Goal: Complete application form

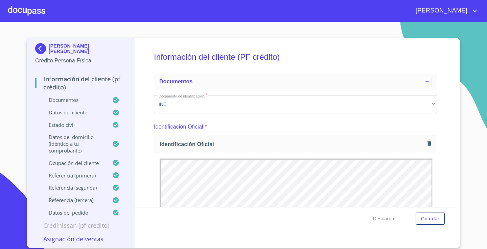
click at [38, 11] on div at bounding box center [26, 11] width 37 height 22
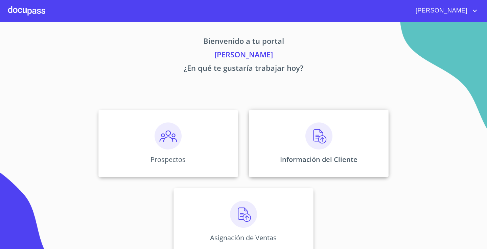
click at [379, 154] on div "Información del Cliente" at bounding box center [319, 144] width 140 height 68
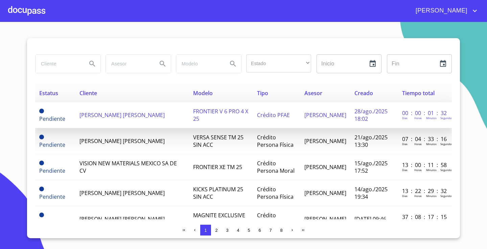
click at [116, 117] on span "[PERSON_NAME] [PERSON_NAME]" at bounding box center [121, 114] width 85 height 7
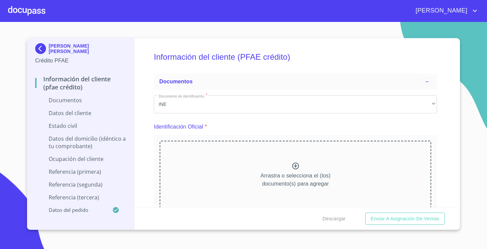
click at [299, 166] on icon at bounding box center [295, 166] width 8 height 8
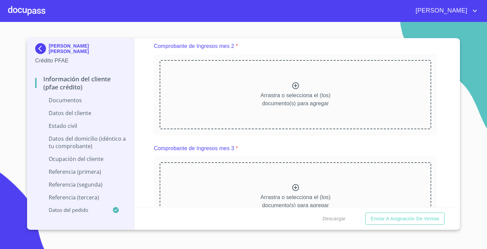
scroll to position [419, 0]
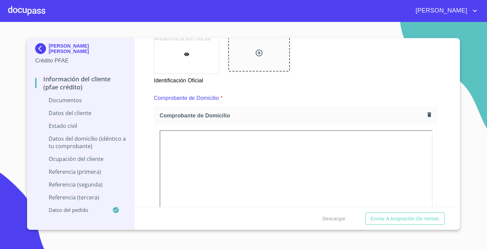
scroll to position [142, 0]
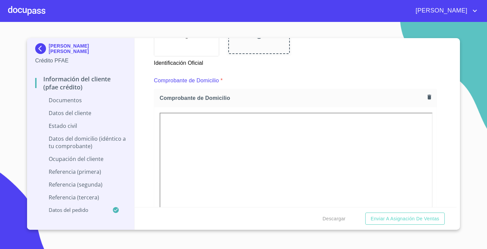
scroll to position [160, 0]
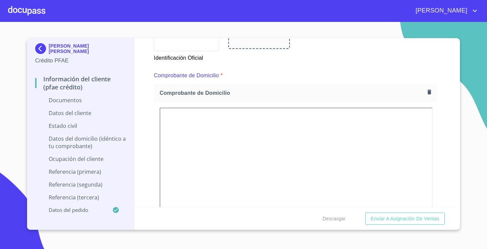
click at [293, 6] on img at bounding box center [294, 2] width 271 height 7
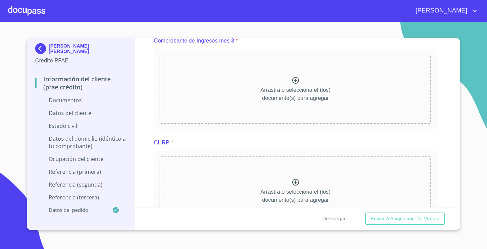
scroll to position [703, 0]
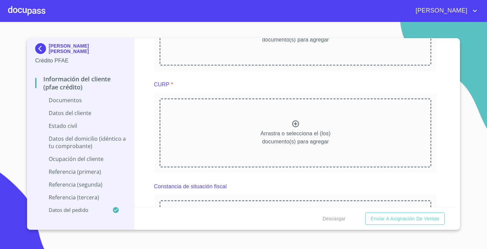
scroll to position [1017, 0]
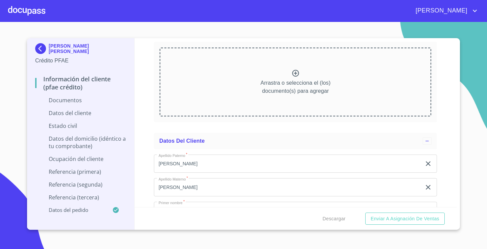
scroll to position [1315, 0]
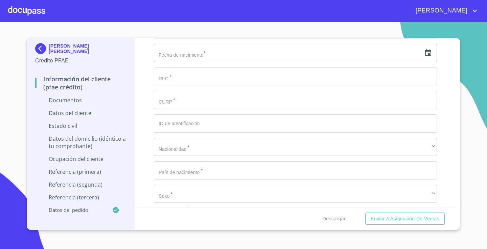
scroll to position [1708, 0]
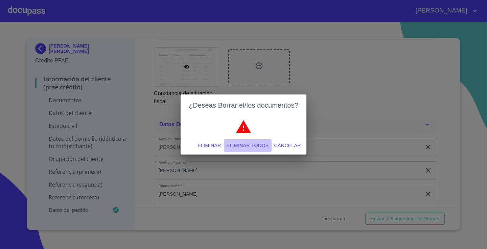
click at [238, 145] on span "Eliminar todos" at bounding box center [247, 146] width 42 height 8
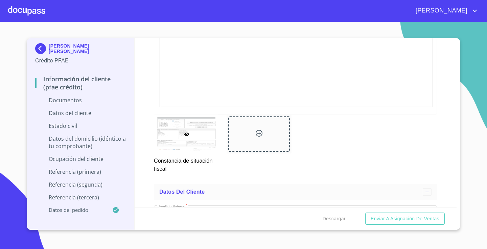
scroll to position [1640, 0]
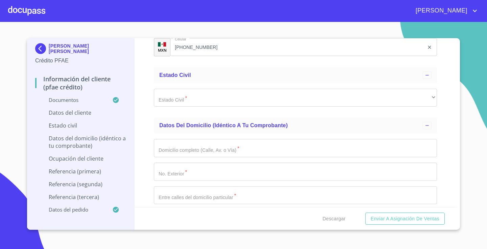
scroll to position [2251, 0]
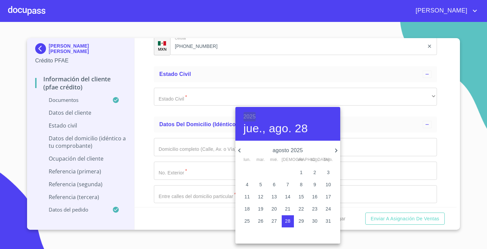
click at [252, 117] on h6 "2025" at bounding box center [249, 116] width 12 height 9
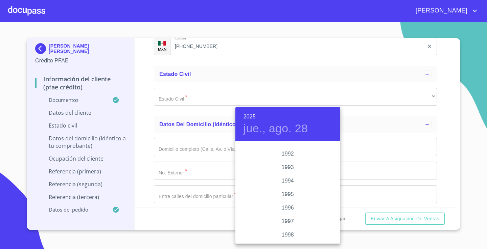
scroll to position [891, 0]
click at [293, 160] on div "1992" at bounding box center [287, 163] width 105 height 14
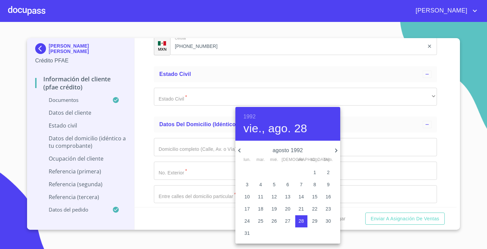
click at [275, 129] on h4 "vie., ago. 28" at bounding box center [275, 129] width 64 height 14
click at [336, 152] on icon "button" at bounding box center [335, 151] width 2 height 4
click at [325, 208] on p "25" at bounding box center [327, 209] width 5 height 7
type input "25 de oct. de 1992"
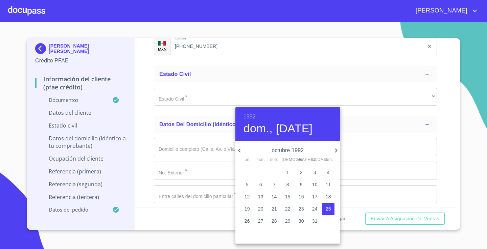
click at [151, 159] on div at bounding box center [243, 124] width 487 height 249
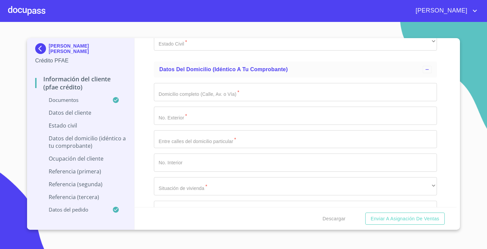
scroll to position [2310, 0]
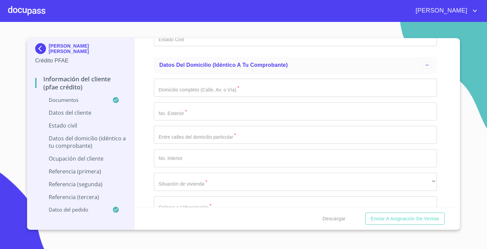
paste input "HENJ921025JW0"
type input "HENJ921025JW0"
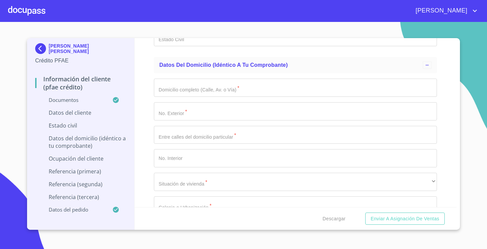
paste input "HENJ921025HJCRVV09"
type input "HENJ921025HJCRVV09"
type input "2068816704"
click at [149, 174] on div "Información del cliente (PFAE crédito) Documentos Documento de identificación. …" at bounding box center [295, 122] width 322 height 169
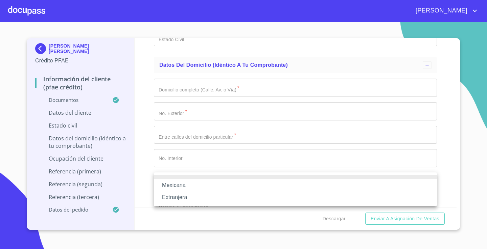
click at [185, 186] on li "Mexicana" at bounding box center [295, 185] width 283 height 12
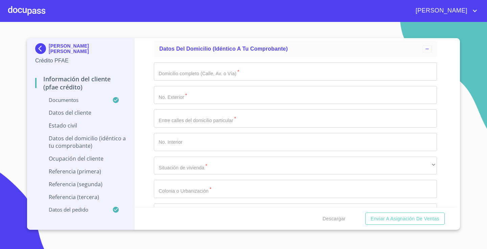
scroll to position [2351, 0]
type input "[GEOGRAPHIC_DATA]"
click at [141, 171] on div "Información del cliente (PFAE crédito) Documentos Documento de identificación. …" at bounding box center [295, 122] width 322 height 169
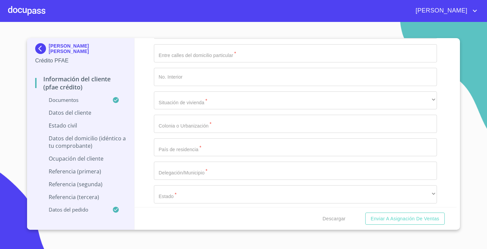
scroll to position [2416, 0]
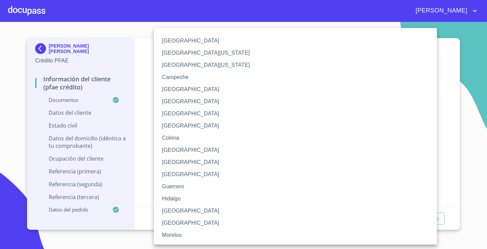
click at [176, 210] on li "[GEOGRAPHIC_DATA]" at bounding box center [295, 211] width 283 height 12
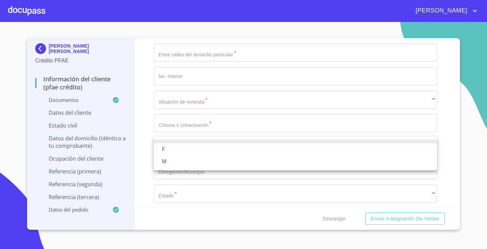
click at [173, 161] on li "M" at bounding box center [295, 162] width 283 height 12
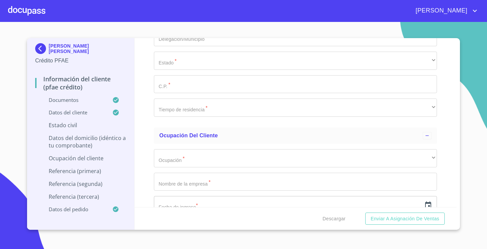
scroll to position [2549, 0]
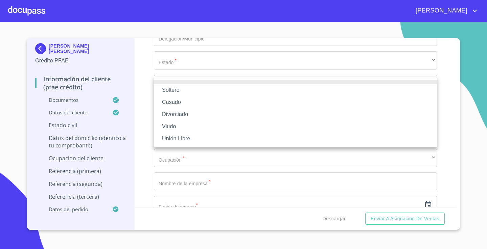
click at [179, 102] on li "Casado" at bounding box center [295, 102] width 283 height 12
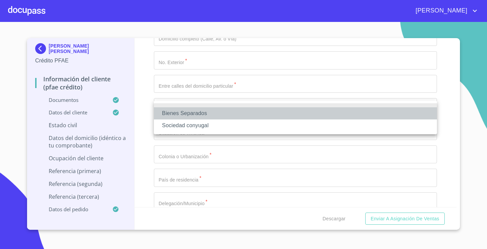
click at [171, 117] on li "Bienes Separados" at bounding box center [295, 113] width 283 height 12
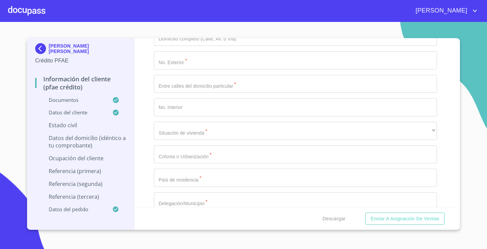
type input "[PERSON_NAME]"
type input "S"
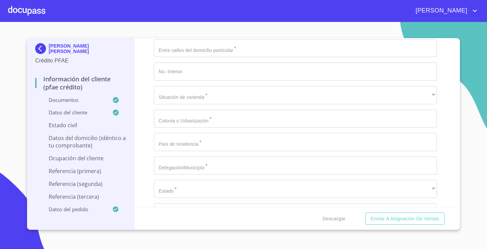
scroll to position [2586, 0]
type input "ZUÑIGA"
type input "[PERSON_NAME]"
click at [143, 164] on div "Información del cliente (PFAE crédito) Documentos Documento de identificación. …" at bounding box center [295, 122] width 322 height 169
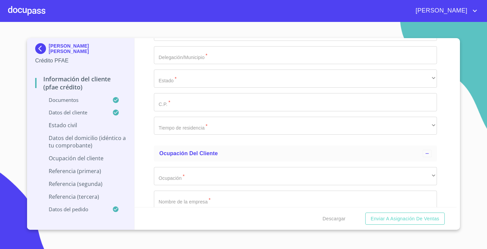
scroll to position [2696, 0]
type input "0"
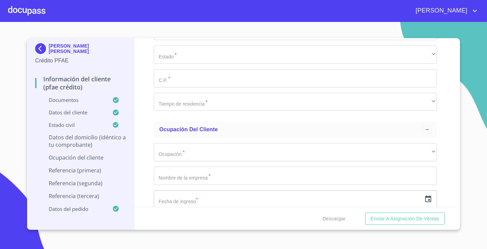
scroll to position [2721, 0]
type input "P LLUVIA DE ORO"
type input "1165"
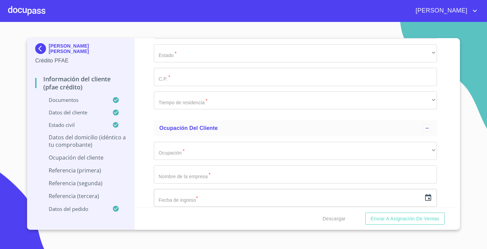
type input "SAN [PERSON_NAME] Y LLUVIA DE ORO"
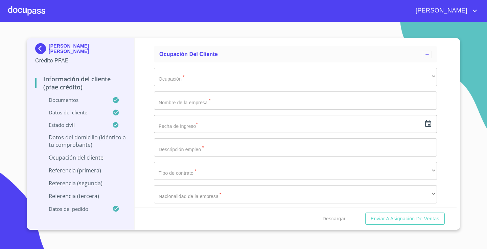
scroll to position [2830, 0]
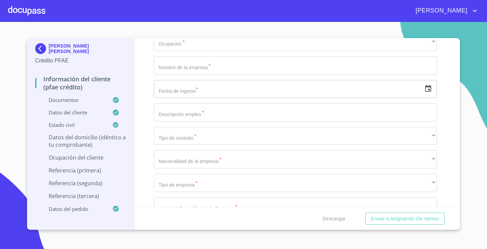
type input "47"
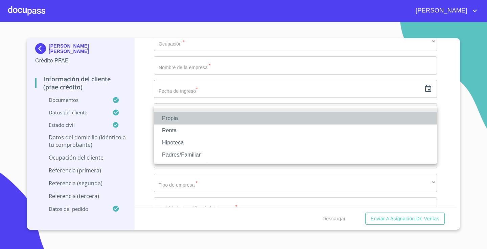
click at [165, 120] on li "Propia" at bounding box center [295, 119] width 283 height 12
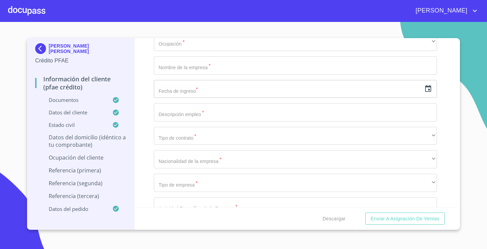
type input "$4,000,000"
type input "[GEOGRAPHIC_DATA]"
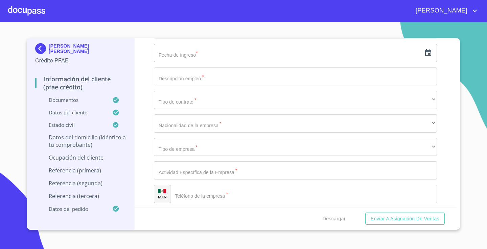
scroll to position [2892, 0]
type input "[GEOGRAPHIC_DATA]"
type input "ZAPOPAN"
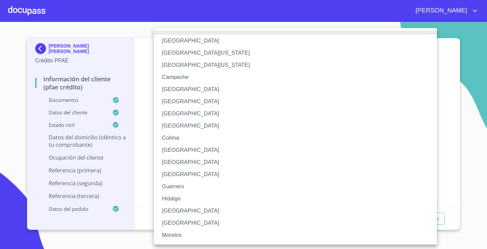
click at [176, 214] on li "[GEOGRAPHIC_DATA]" at bounding box center [295, 211] width 283 height 12
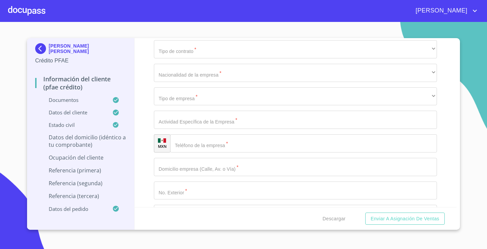
scroll to position [2943, 0]
type input "45010"
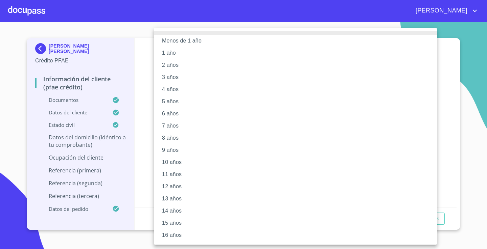
click at [193, 117] on li "6 años" at bounding box center [295, 114] width 283 height 12
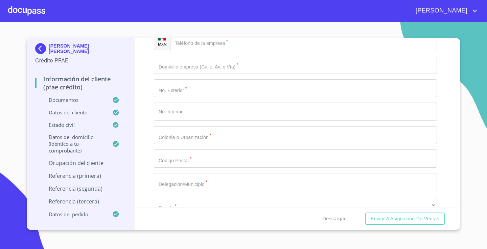
scroll to position [3043, 0]
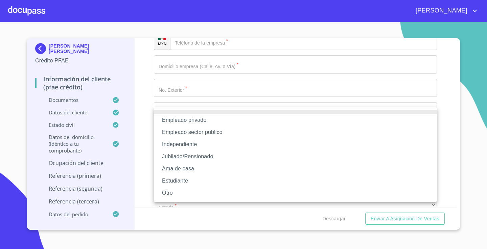
click at [209, 148] on li "Independiente" at bounding box center [295, 145] width 283 height 12
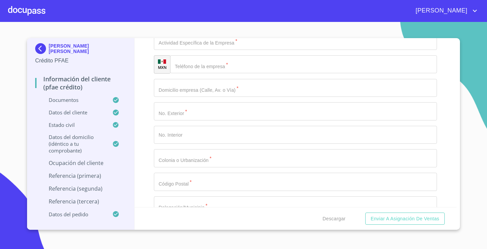
type input "HN INMOBILIARIA"
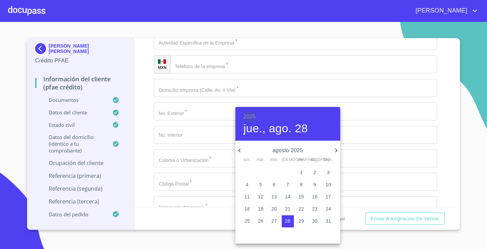
click at [249, 117] on h6 "2025" at bounding box center [249, 116] width 12 height 9
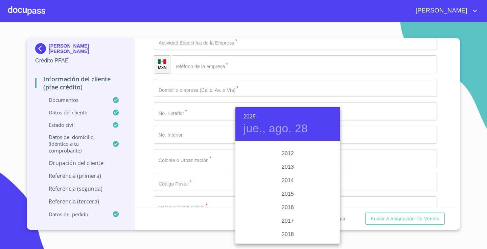
scroll to position [1161, 0]
click at [289, 173] on div "2013" at bounding box center [287, 177] width 105 height 14
type input "28 de ago. de 2013"
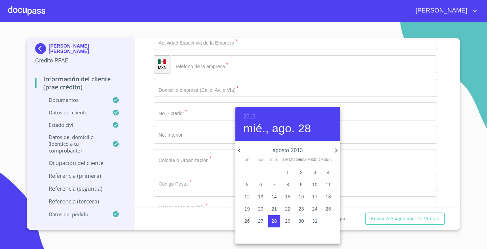
click at [194, 182] on div at bounding box center [243, 124] width 487 height 249
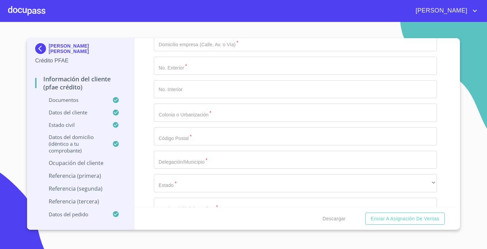
scroll to position [3093, 0]
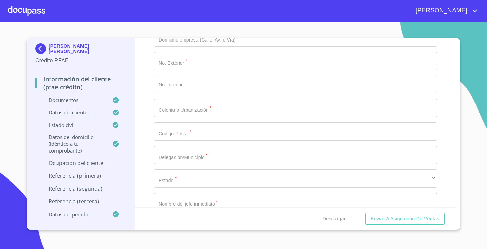
type input "INDEPENDIENTE"
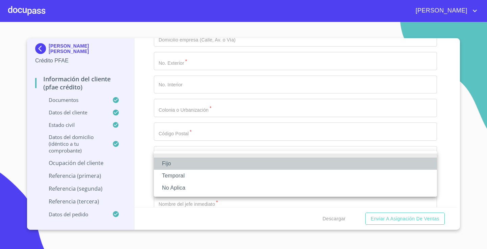
click at [175, 163] on li "Fijo" at bounding box center [295, 164] width 283 height 12
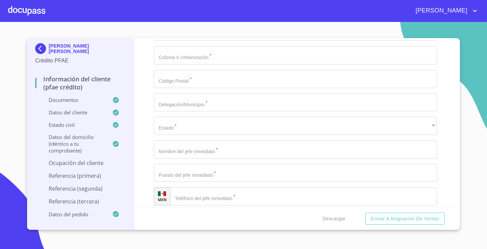
scroll to position [3156, 0]
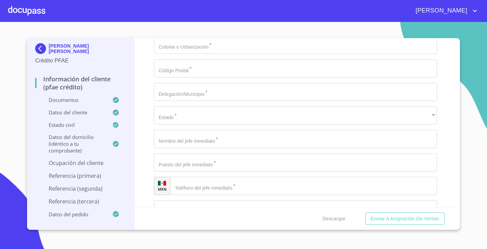
type input "150000"
click at [150, 136] on div "Información del cliente (PFAE crédito) Documentos Documento de identificación. …" at bounding box center [295, 122] width 322 height 169
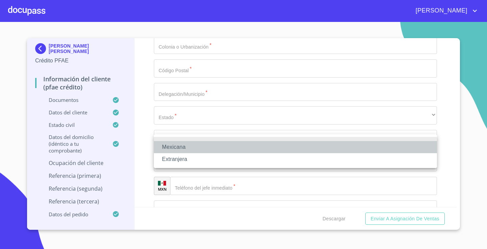
click at [193, 149] on li "Mexicana" at bounding box center [295, 147] width 283 height 12
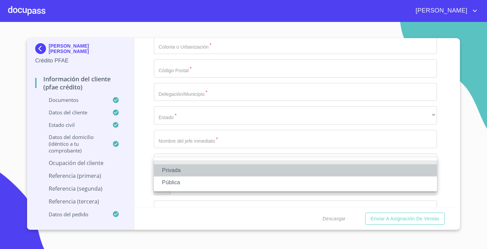
click at [197, 171] on li "Privada" at bounding box center [295, 171] width 283 height 12
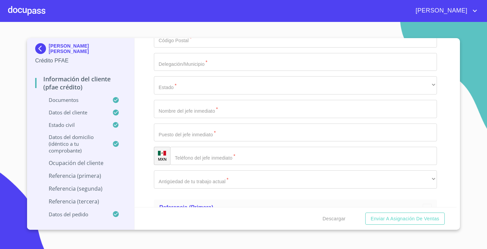
scroll to position [3192, 0]
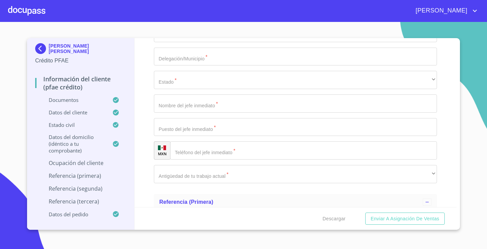
type input "ALQUILER DE INMUEBLES"
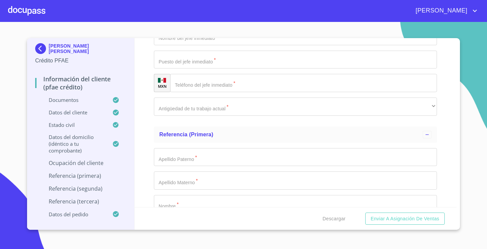
scroll to position [3265, 0]
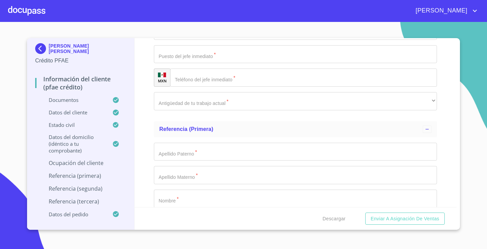
type input "[PHONE_NUMBER]"
type input "PASEO LLUVIA DE ORO"
type input "1165"
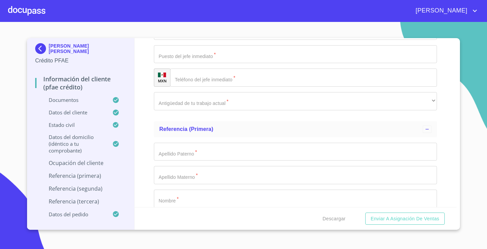
type input "47"
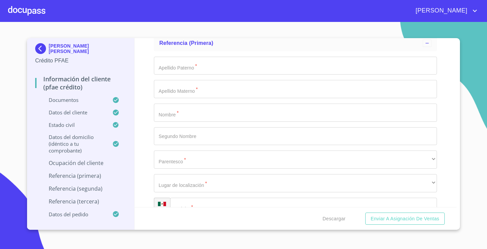
scroll to position [3352, 0]
type input "[GEOGRAPHIC_DATA]"
type input "3"
type input "45010"
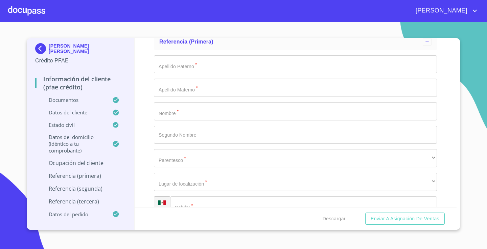
type input "ZAPOPAN"
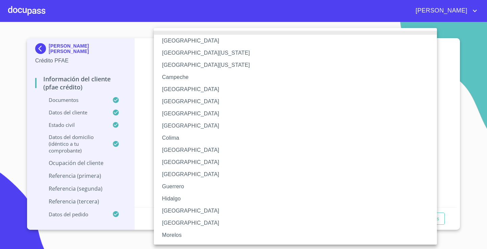
click at [177, 208] on li "[GEOGRAPHIC_DATA]" at bounding box center [295, 211] width 283 height 12
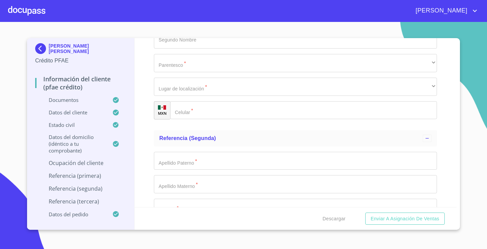
scroll to position [3448, 0]
type input "EL MISMO"
type input "DUEÑO"
type input "[PHONE_NUMBER]"
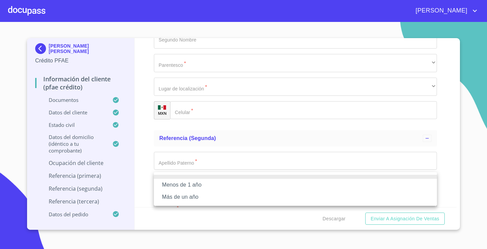
click at [177, 196] on li "Más de un año" at bounding box center [295, 197] width 283 height 12
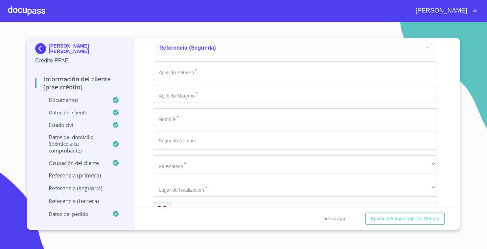
scroll to position [3572, 0]
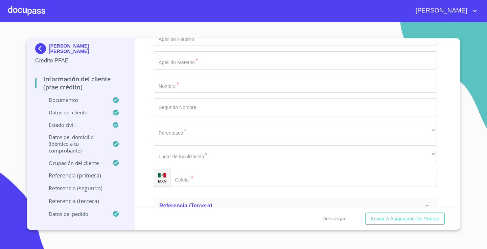
type input "[PERSON_NAME]"
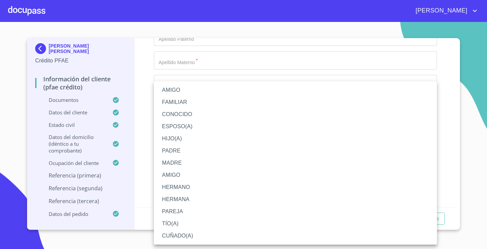
click at [139, 185] on div at bounding box center [243, 124] width 487 height 249
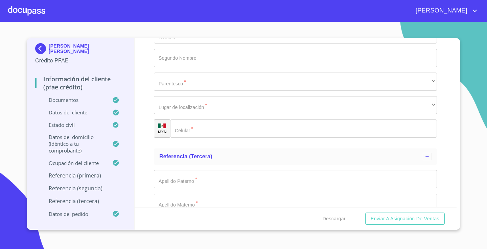
scroll to position [3632, 0]
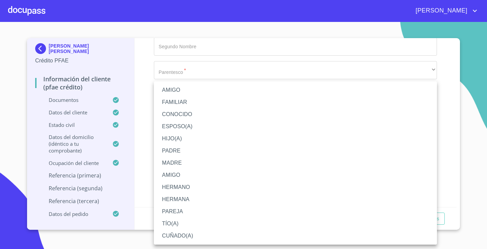
click at [203, 90] on li "AMIGO" at bounding box center [295, 90] width 283 height 12
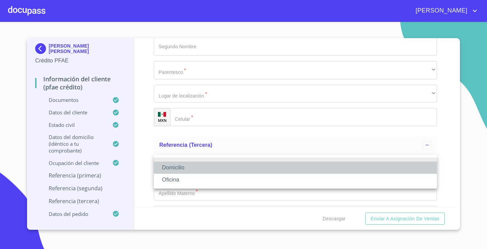
click at [169, 169] on li "Domicilio" at bounding box center [295, 168] width 283 height 12
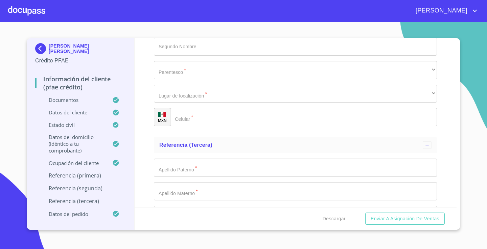
type input "[PHONE_NUMBER]"
click at [137, 172] on div "Información del cliente (PFAE crédito) Documentos Documento de identificación. …" at bounding box center [295, 122] width 322 height 169
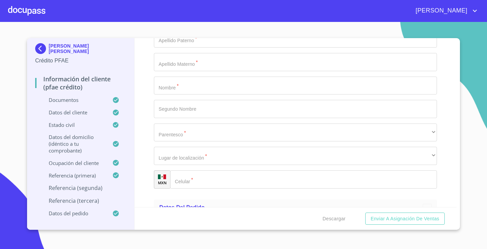
scroll to position [3761, 0]
type input "[PERSON_NAME]"
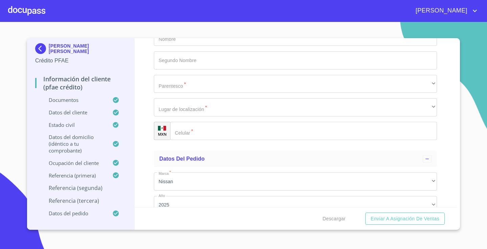
scroll to position [3810, 0]
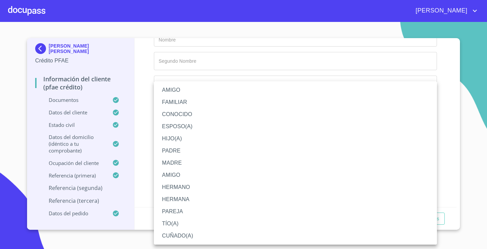
click at [198, 89] on li "AMIGO" at bounding box center [295, 90] width 283 height 12
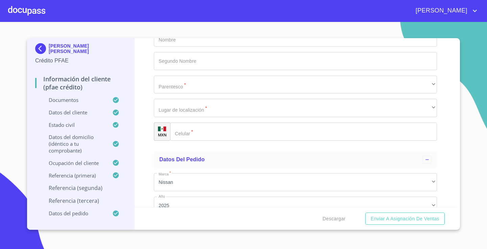
type input "[PHONE_NUMBER]"
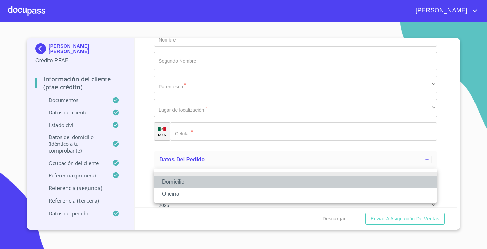
click at [173, 180] on li "Domicilio" at bounding box center [295, 182] width 283 height 12
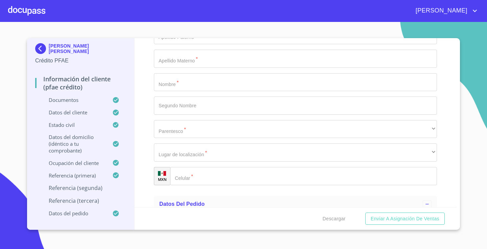
scroll to position [3763, 0]
click at [147, 155] on div "Información del cliente (PFAE crédito) Documentos Documento de identificación. …" at bounding box center [295, 122] width 322 height 169
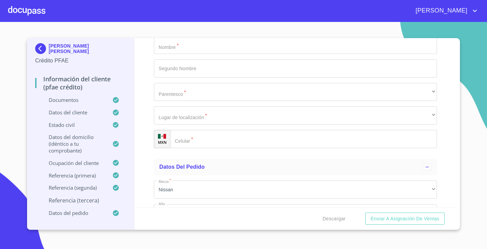
scroll to position [3802, 0]
type input "MAYAGOITIA"
click at [152, 161] on div "Información del cliente (PFAE crédito) Documentos Documento de identificación. …" at bounding box center [295, 122] width 322 height 169
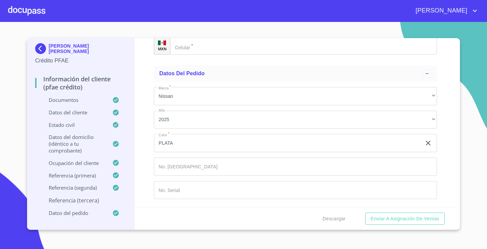
scroll to position [3942, 0]
type input "[PERSON_NAME]"
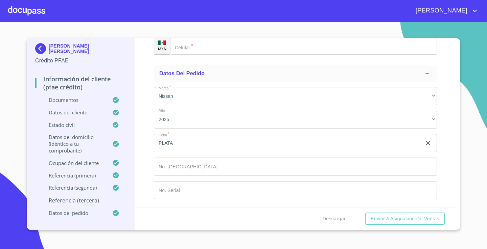
click at [141, 176] on div "Información del cliente (PFAE crédito) Documentos Documento de identificación. …" at bounding box center [295, 122] width 322 height 169
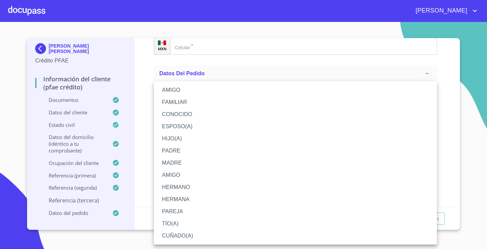
click at [218, 91] on li "AMIGO" at bounding box center [295, 90] width 283 height 12
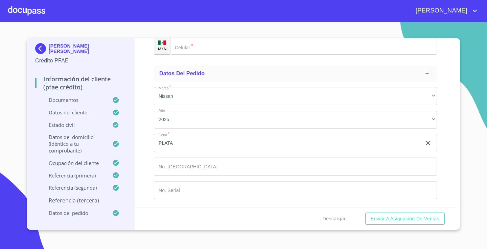
click at [192, 31] on div "​" at bounding box center [295, 22] width 283 height 18
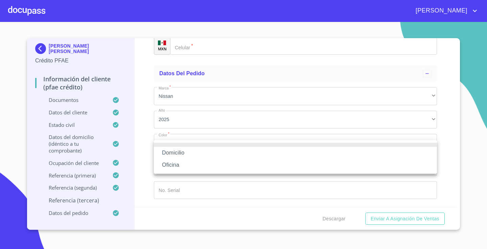
click at [181, 156] on li "Domicilio" at bounding box center [295, 153] width 283 height 12
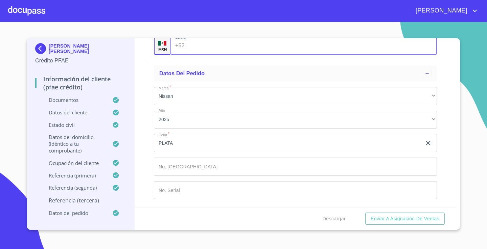
type input "4"
type input "[PHONE_NUMBER]"
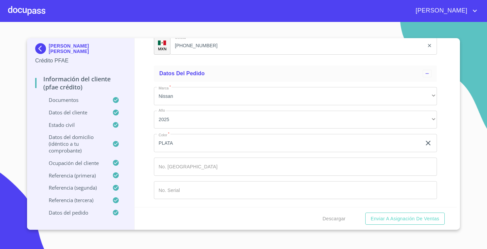
click at [140, 182] on div "Información del cliente (PFAE crédito) Documentos Documento de identificación. …" at bounding box center [295, 122] width 322 height 169
click at [422, 221] on span "Enviar a Asignación de Ventas" at bounding box center [404, 219] width 69 height 8
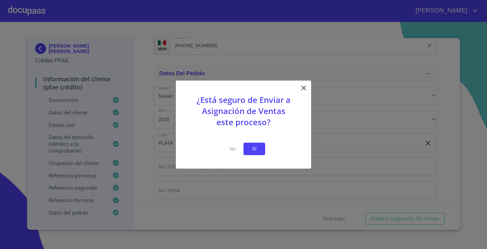
click at [261, 150] on button "Si" at bounding box center [254, 149] width 22 height 13
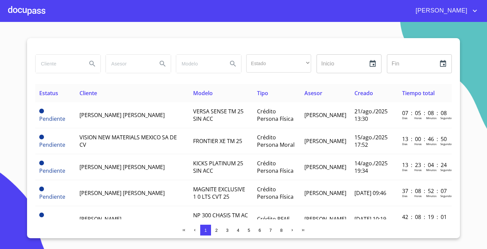
click at [64, 61] on input "search" at bounding box center [58, 64] width 46 height 18
type input "[PERSON_NAME]"
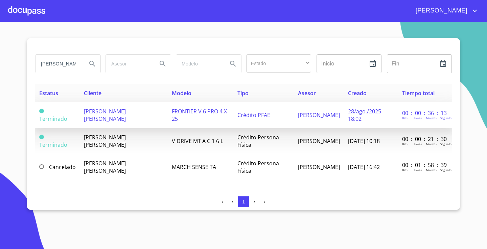
click at [72, 112] on td "Terminado" at bounding box center [57, 115] width 45 height 26
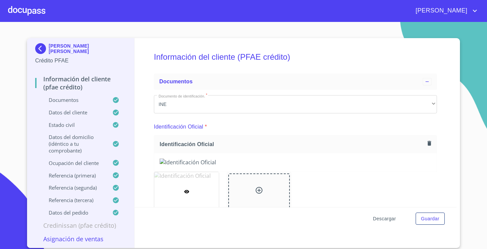
click at [384, 220] on span "Descargar" at bounding box center [384, 219] width 23 height 8
